Goal: Task Accomplishment & Management: Manage account settings

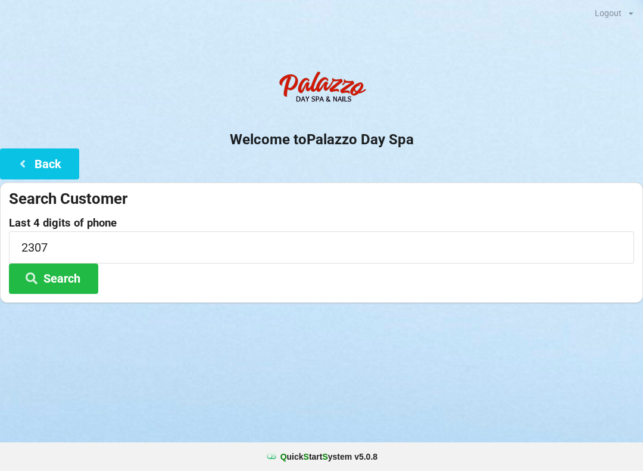
scroll to position [24, 23]
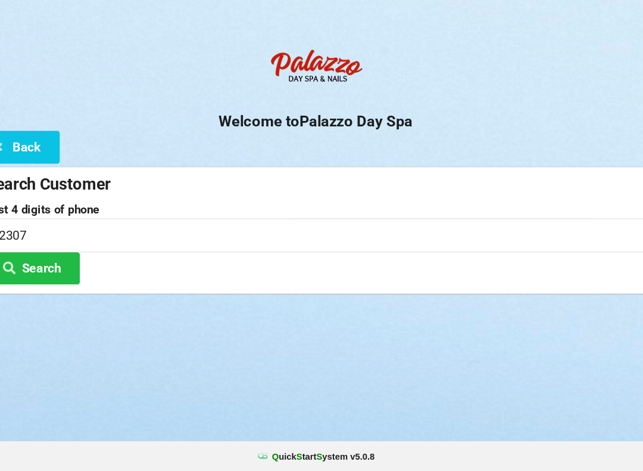
click at [25, 148] on button "Back" at bounding box center [39, 163] width 79 height 30
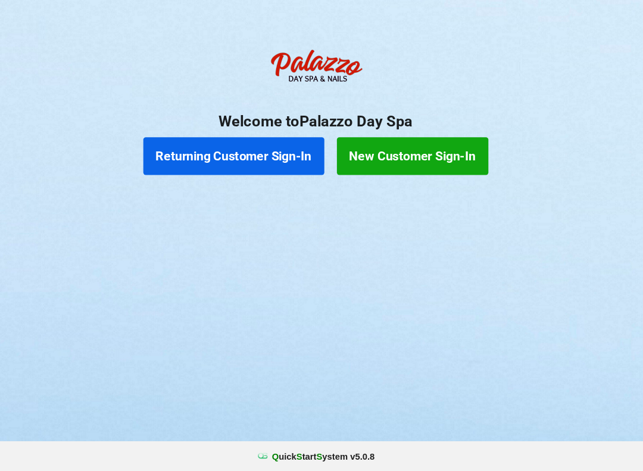
click at [208, 154] on button "Returning Customer Sign-In" at bounding box center [244, 172] width 172 height 36
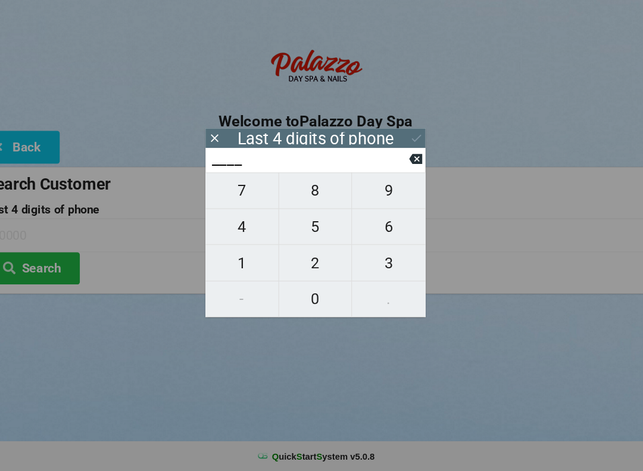
click at [363, 192] on span "9" at bounding box center [391, 204] width 70 height 25
type input "9___"
click at [225, 192] on span "7" at bounding box center [251, 204] width 69 height 25
type input "97__"
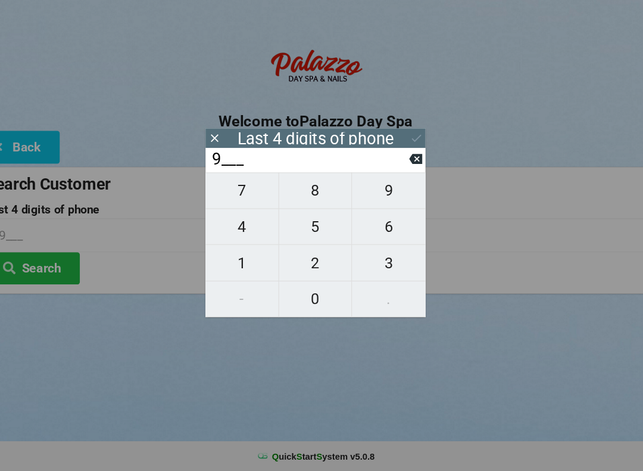
type input "97__"
click at [294, 261] on span "2" at bounding box center [321, 273] width 69 height 25
type input "972_"
click at [297, 192] on span "8" at bounding box center [321, 204] width 69 height 25
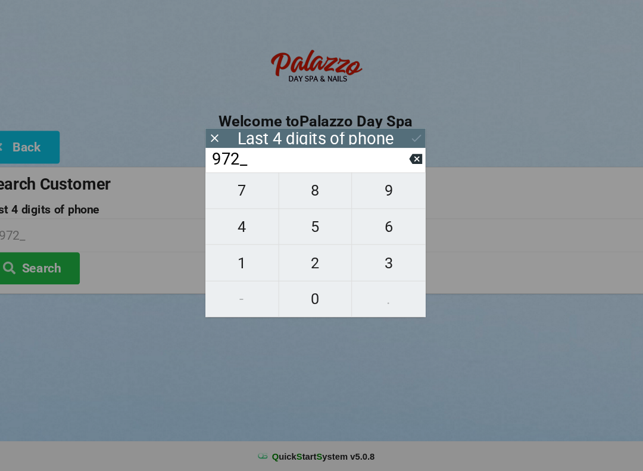
type input "9728"
click at [52, 263] on button "Search" at bounding box center [53, 278] width 89 height 30
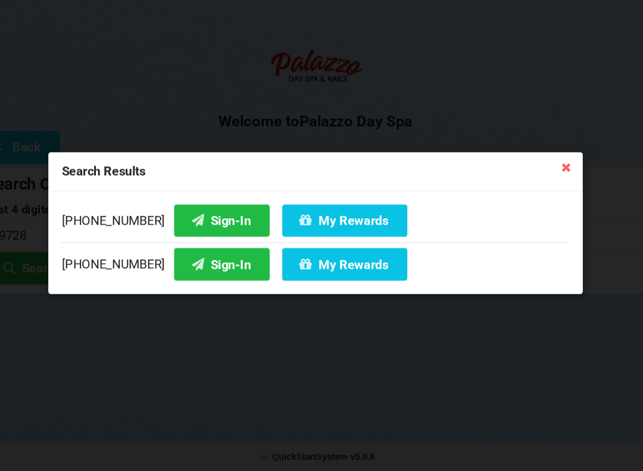
click at [304, 259] on button "My Rewards" at bounding box center [349, 274] width 119 height 30
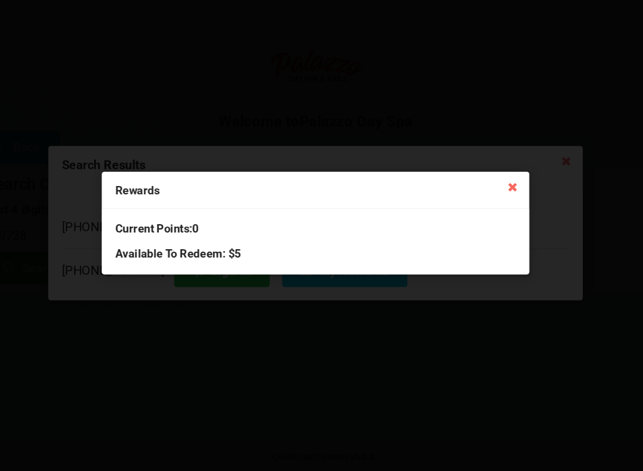
click at [499, 191] on icon at bounding box center [508, 200] width 19 height 19
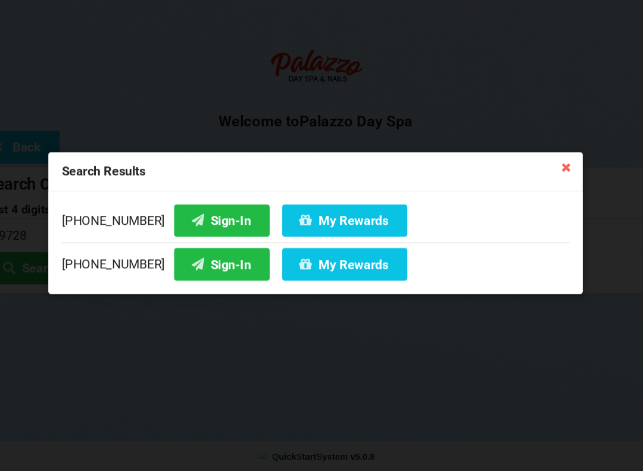
click at [188, 259] on button "Sign-In" at bounding box center [233, 274] width 91 height 30
